Goal: Task Accomplishment & Management: Complete application form

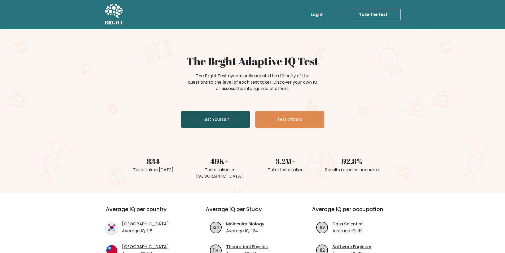
click at [240, 119] on link "Test Yourself" at bounding box center [215, 119] width 69 height 17
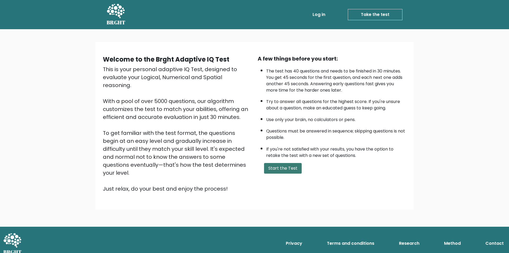
click at [284, 165] on button "Start the Test" at bounding box center [283, 168] width 38 height 11
click at [281, 168] on button "Start the Test" at bounding box center [283, 168] width 38 height 11
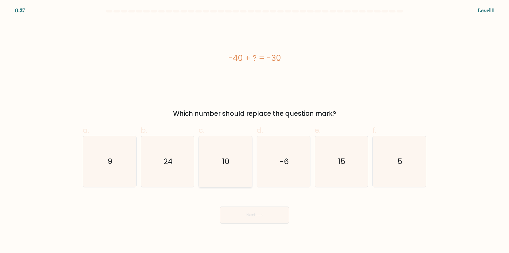
click at [237, 153] on icon "10" at bounding box center [225, 161] width 51 height 51
click at [255, 130] on input "c. 10" at bounding box center [255, 128] width 0 height 3
radio input "true"
click at [267, 220] on button "Next" at bounding box center [254, 214] width 69 height 17
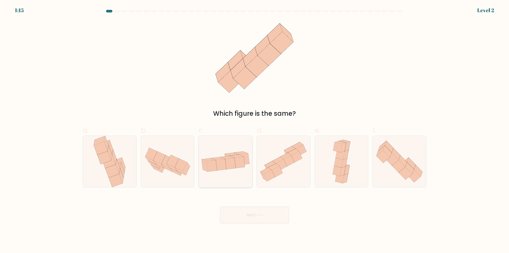
click at [227, 173] on icon at bounding box center [225, 161] width 53 height 27
click at [255, 130] on input "c." at bounding box center [255, 128] width 0 height 3
radio input "true"
click at [296, 170] on icon at bounding box center [283, 161] width 53 height 47
click at [255, 130] on input "d." at bounding box center [255, 128] width 0 height 3
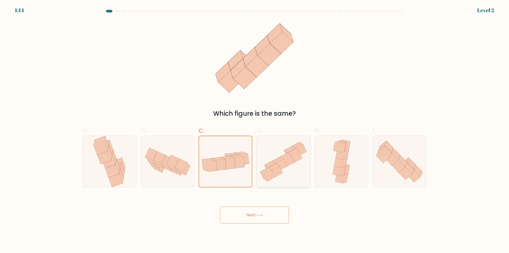
radio input "true"
click at [231, 163] on icon at bounding box center [230, 163] width 10 height 11
click at [255, 130] on input "c." at bounding box center [255, 128] width 0 height 3
radio input "true"
click at [263, 214] on icon at bounding box center [259, 215] width 7 height 3
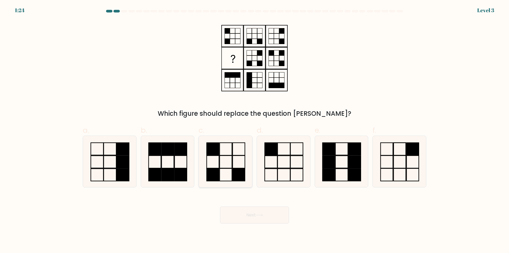
click at [236, 159] on icon at bounding box center [225, 161] width 51 height 51
click at [255, 130] on input "c." at bounding box center [255, 128] width 0 height 3
radio input "true"
click at [267, 217] on button "Next" at bounding box center [254, 214] width 69 height 17
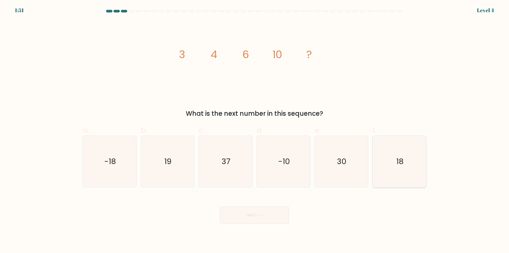
click at [411, 150] on icon "18" at bounding box center [399, 161] width 51 height 51
click at [255, 130] on input "f. 18" at bounding box center [255, 128] width 0 height 3
radio input "true"
click at [254, 215] on button "Next" at bounding box center [254, 214] width 69 height 17
